Goal: Check status: Check status

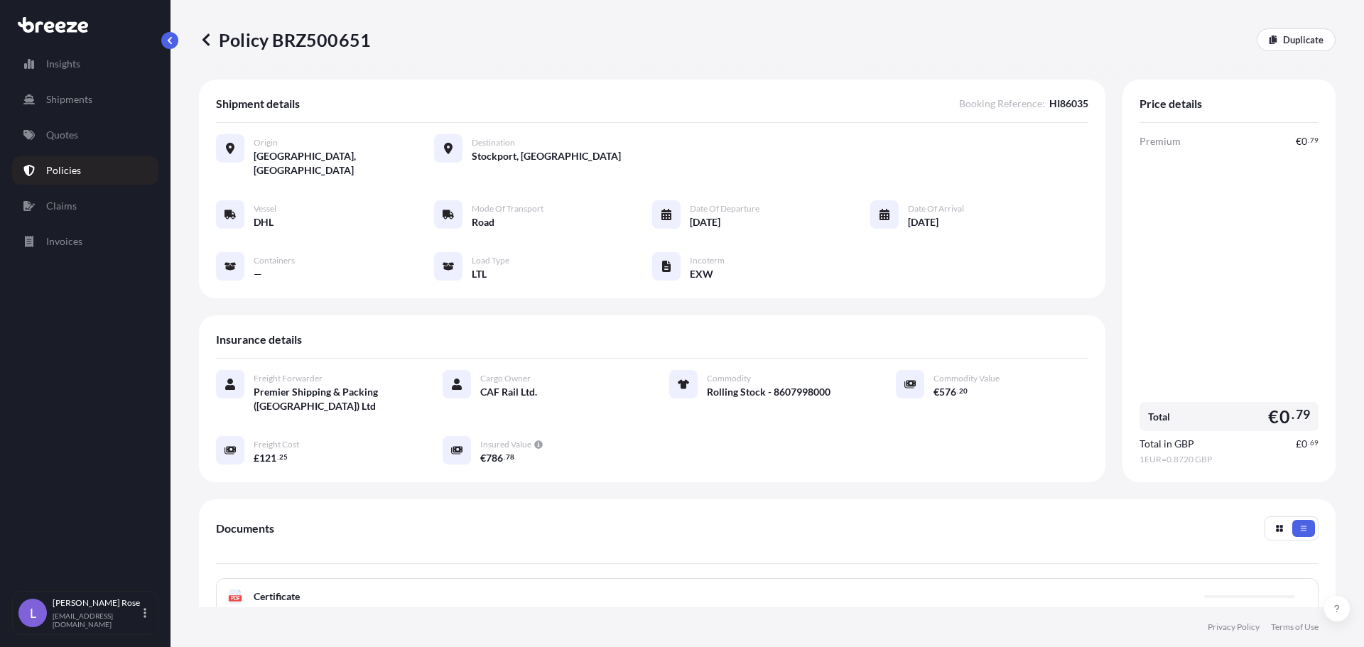
click at [84, 163] on link "Policies" at bounding box center [85, 170] width 146 height 28
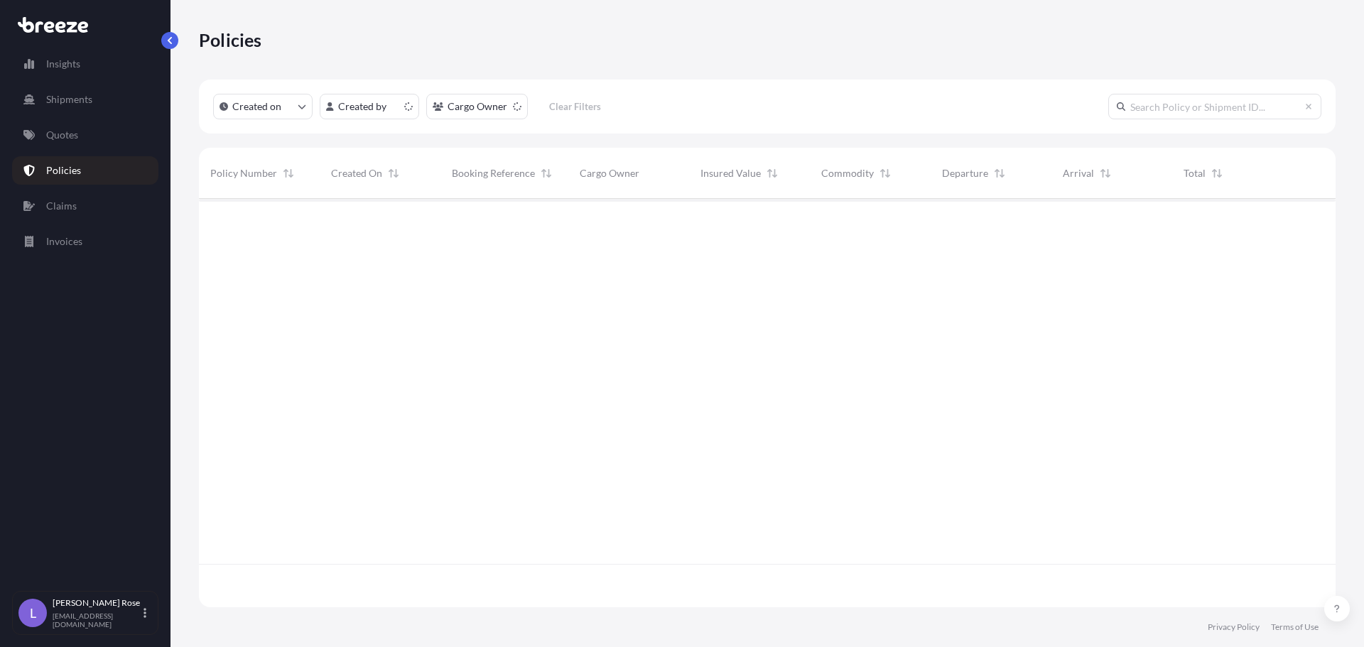
scroll to position [406, 1126]
click at [1167, 104] on input "text" at bounding box center [1214, 107] width 213 height 26
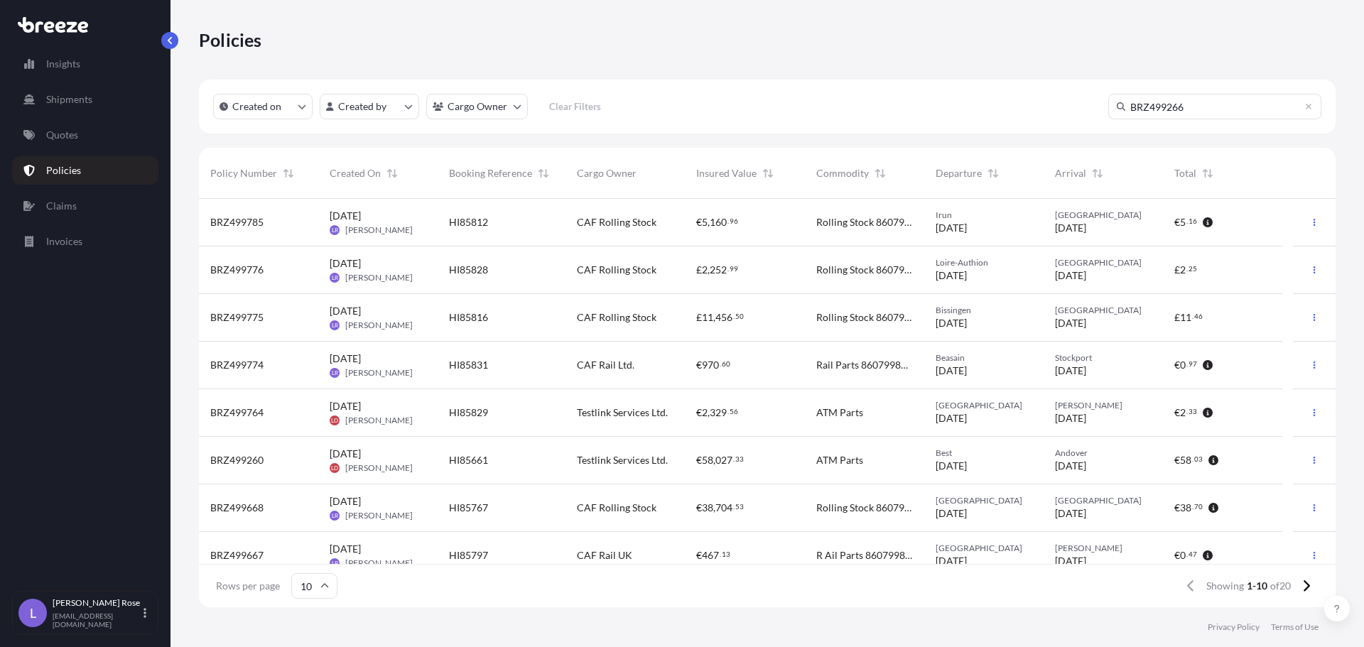
type input "BRZ499266"
click at [1220, 104] on input "BRZ499266" at bounding box center [1214, 107] width 213 height 26
click at [1238, 106] on input "BRZ499266" at bounding box center [1214, 107] width 213 height 26
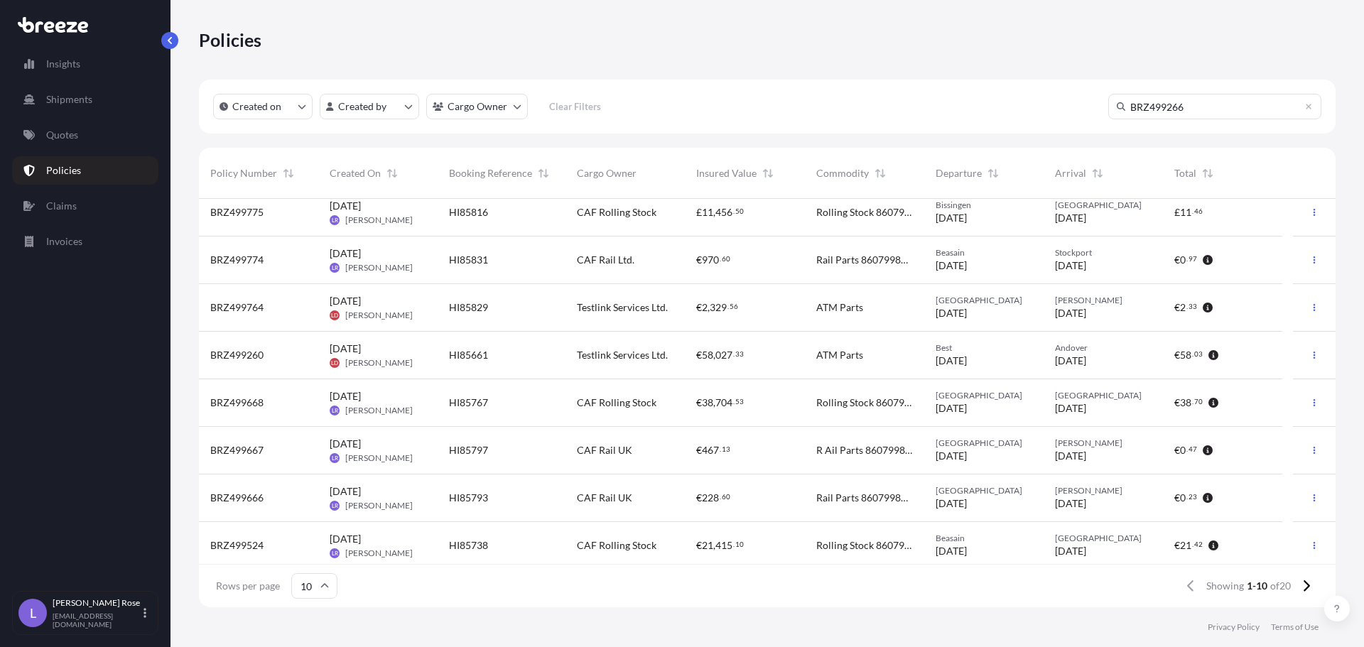
scroll to position [111, 0]
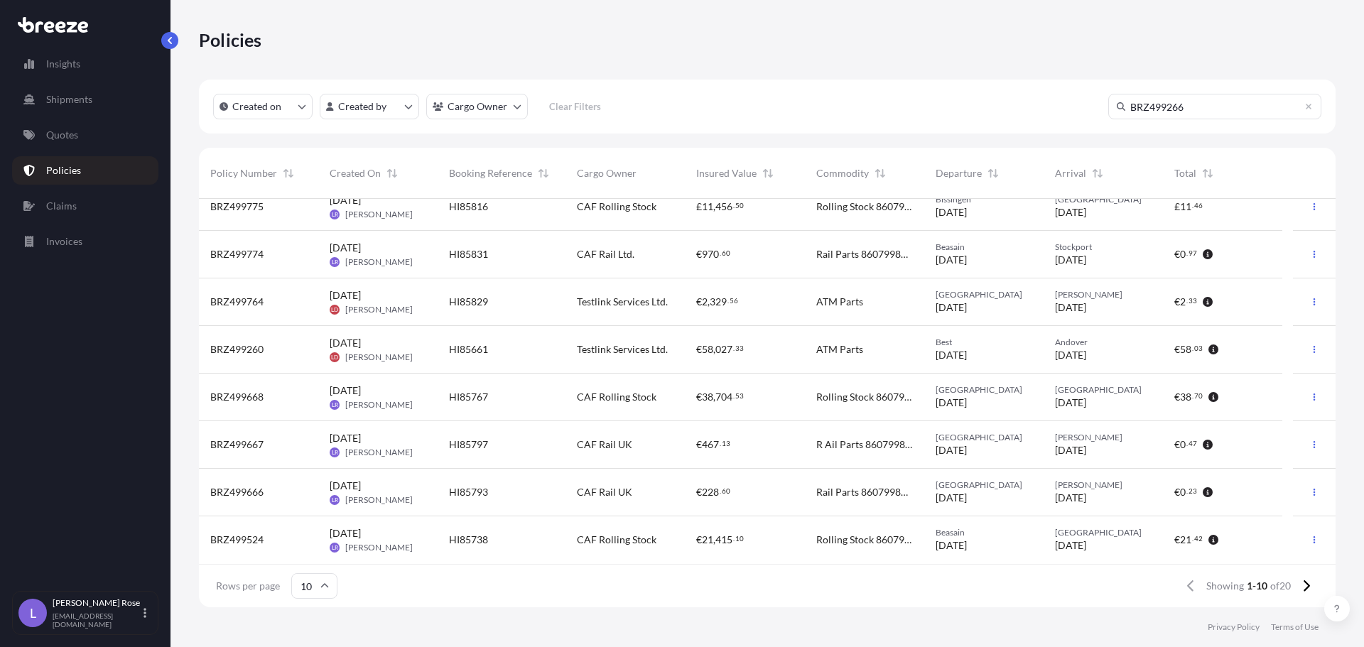
click at [317, 589] on input "10" at bounding box center [314, 586] width 46 height 26
click at [317, 543] on div "50" at bounding box center [313, 547] width 35 height 27
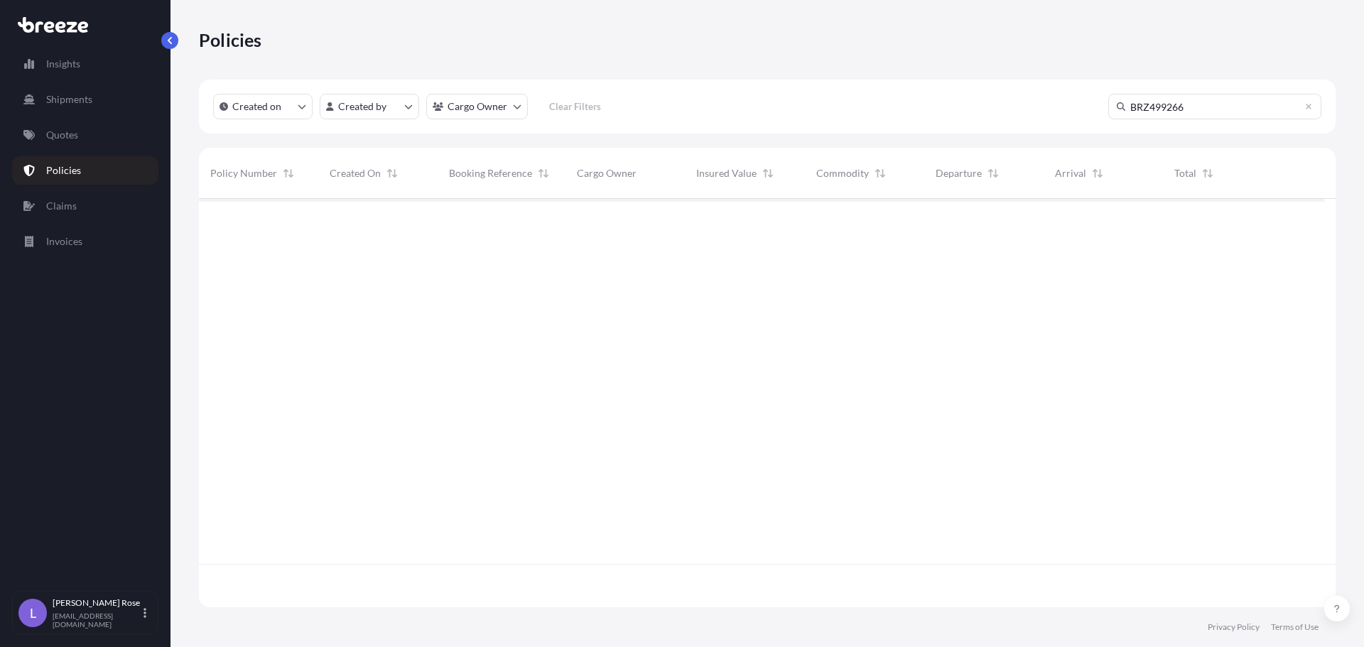
scroll to position [0, 0]
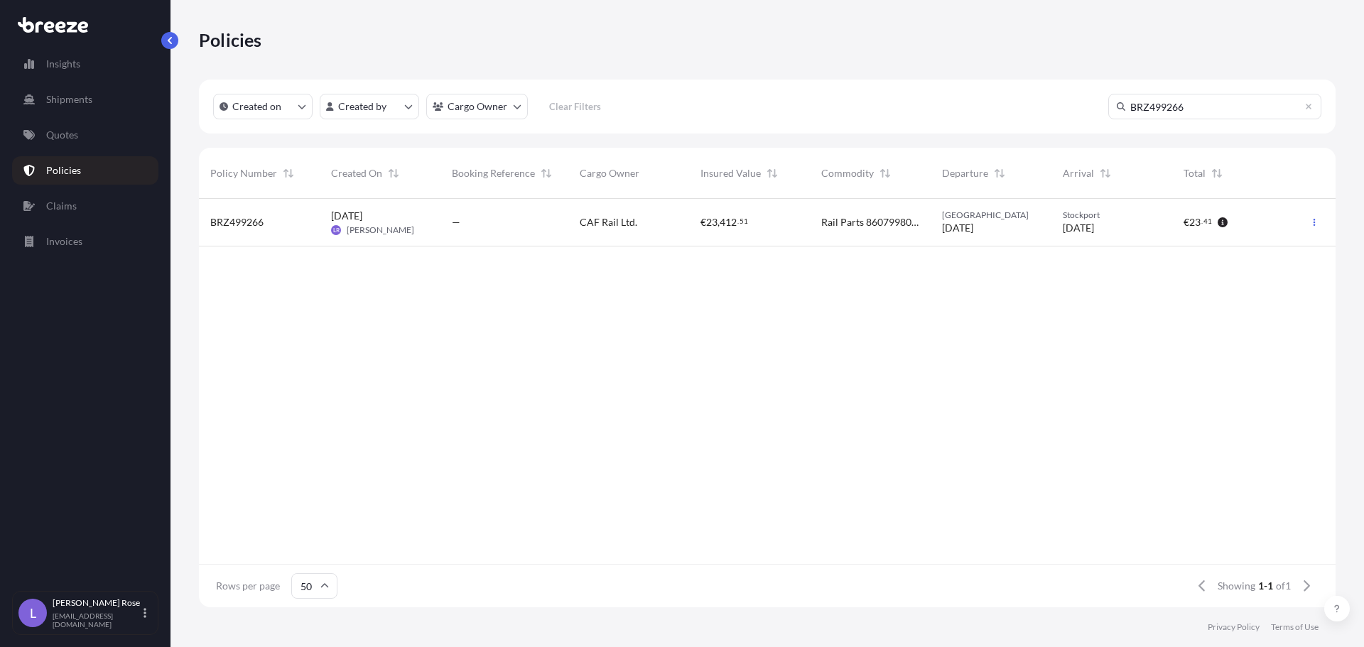
click at [355, 214] on span "[DATE]" at bounding box center [346, 216] width 31 height 14
